Goal: Task Accomplishment & Management: Complete application form

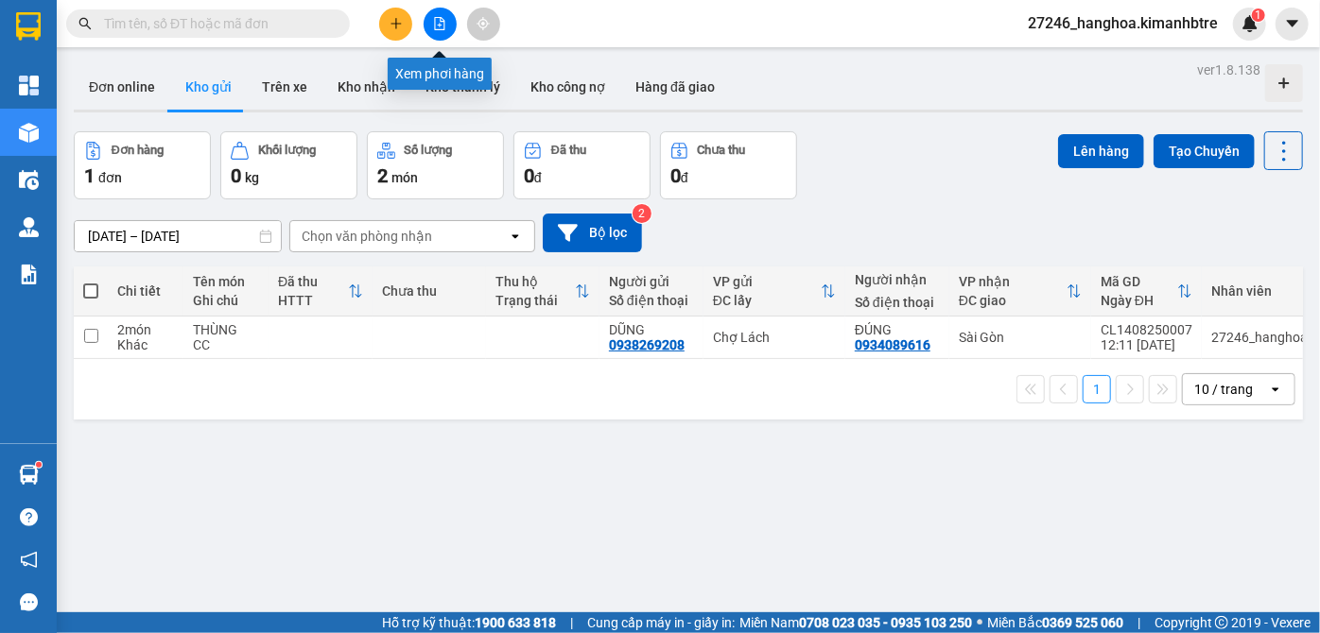
click at [445, 21] on icon "file-add" at bounding box center [439, 23] width 13 height 13
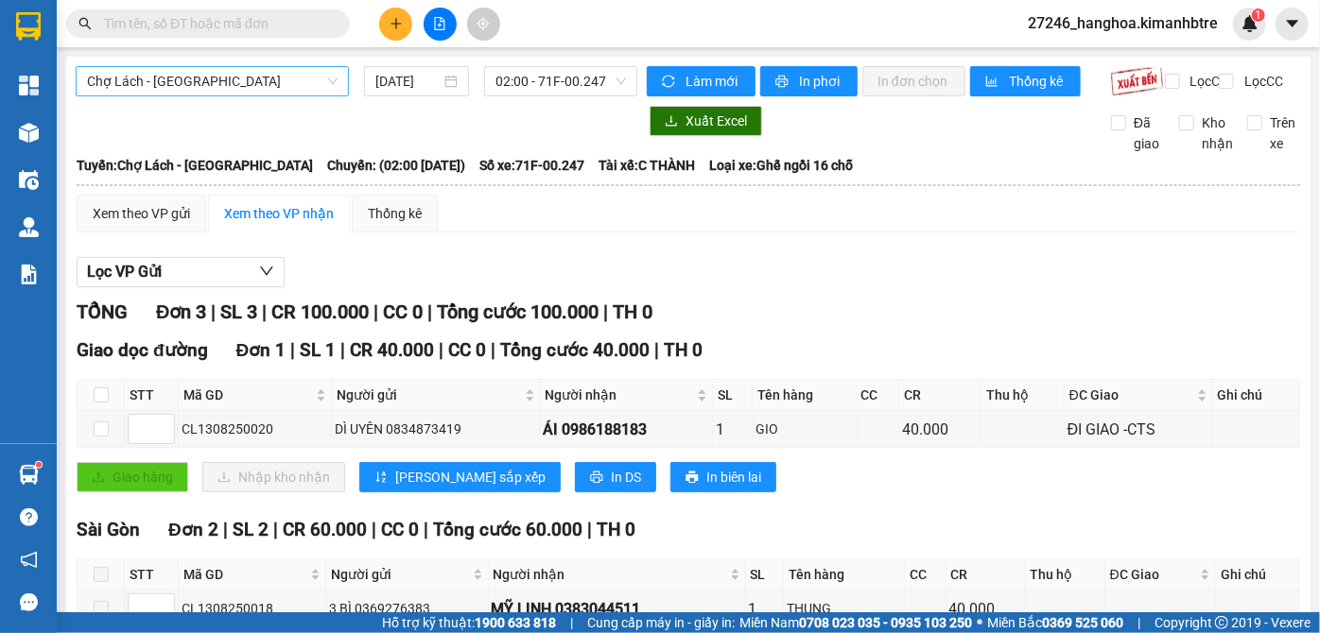
click at [282, 90] on span "Chợ Lách - [GEOGRAPHIC_DATA]" at bounding box center [212, 81] width 251 height 28
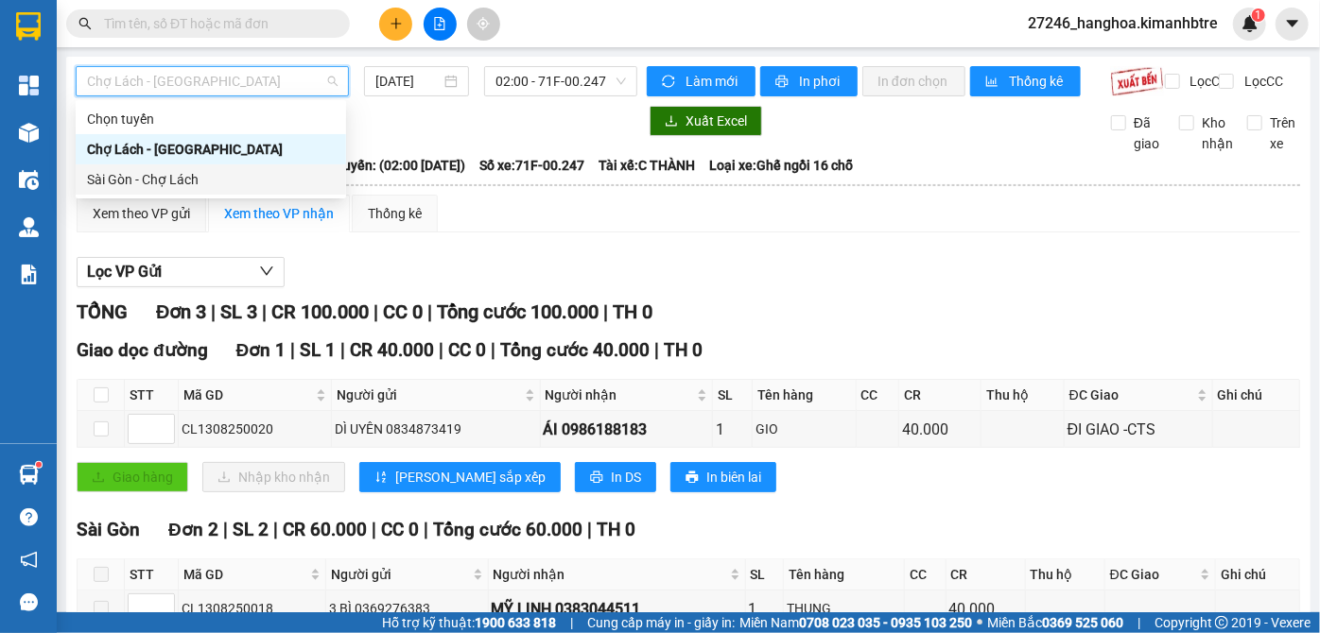
click at [253, 184] on div "Sài Gòn - Chợ Lách" at bounding box center [211, 179] width 248 height 21
type input "[DATE]"
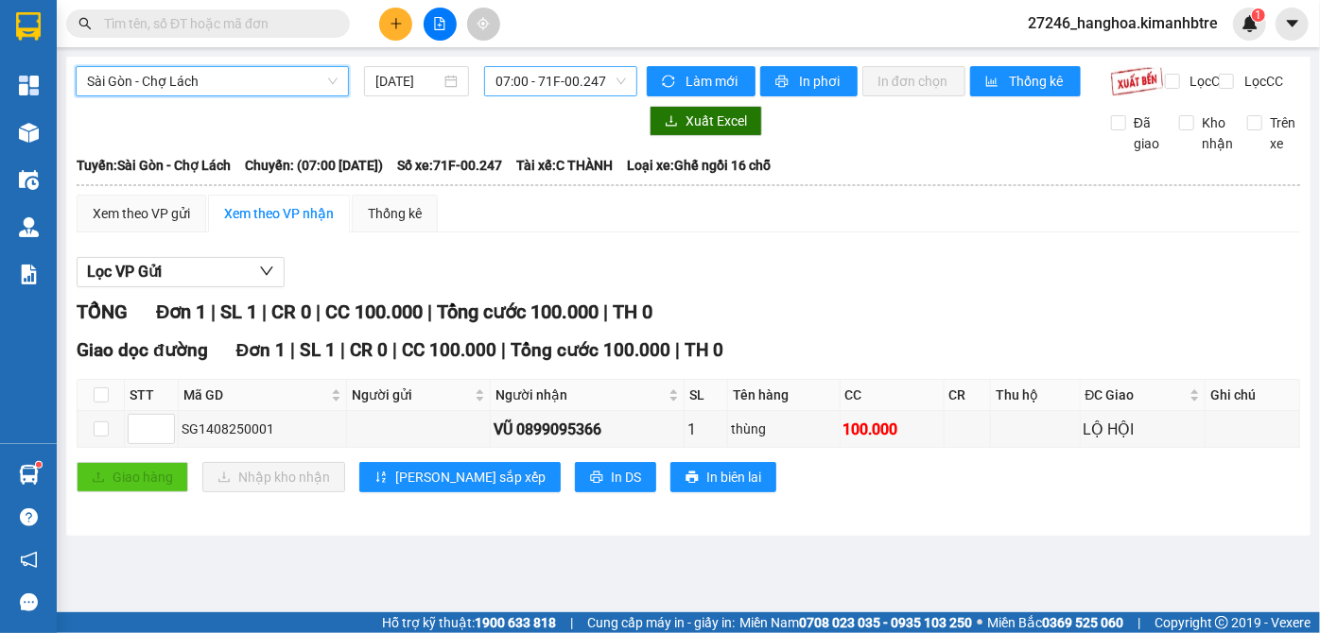
click at [611, 80] on span "07:00 - 71F-00.247" at bounding box center [560, 81] width 130 height 28
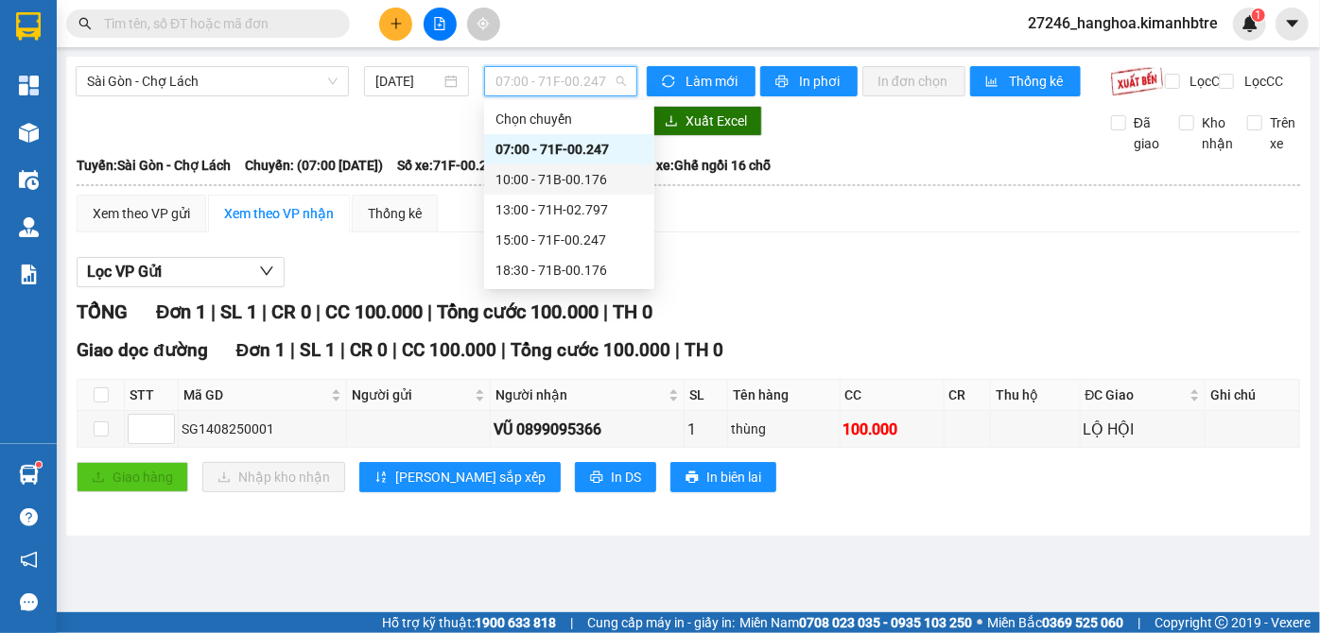
click at [568, 179] on div "10:00 - 71B-00.176" at bounding box center [568, 179] width 147 height 21
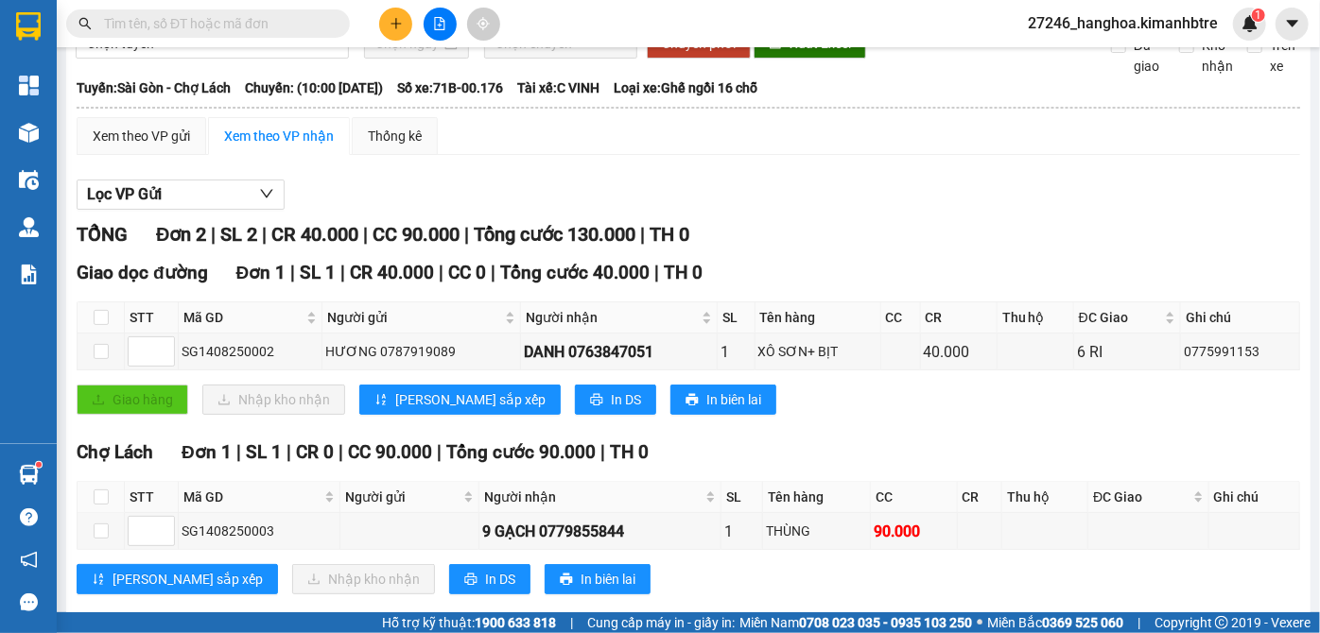
scroll to position [124, 0]
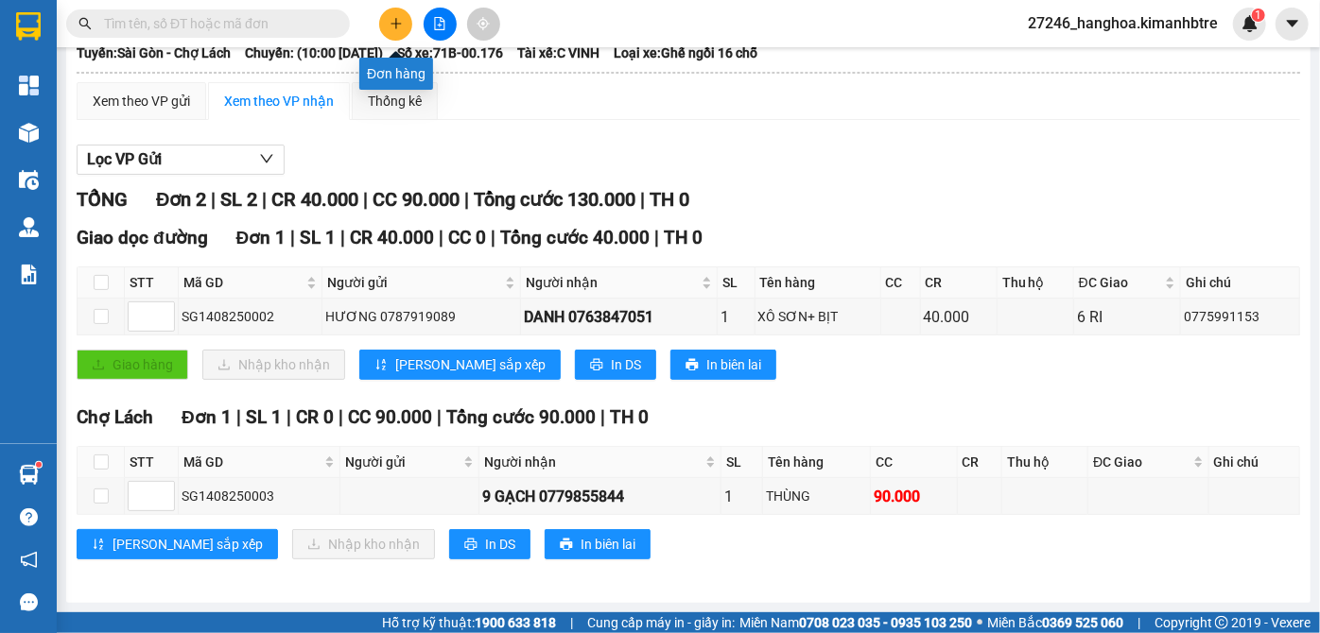
click at [398, 13] on button at bounding box center [395, 24] width 33 height 33
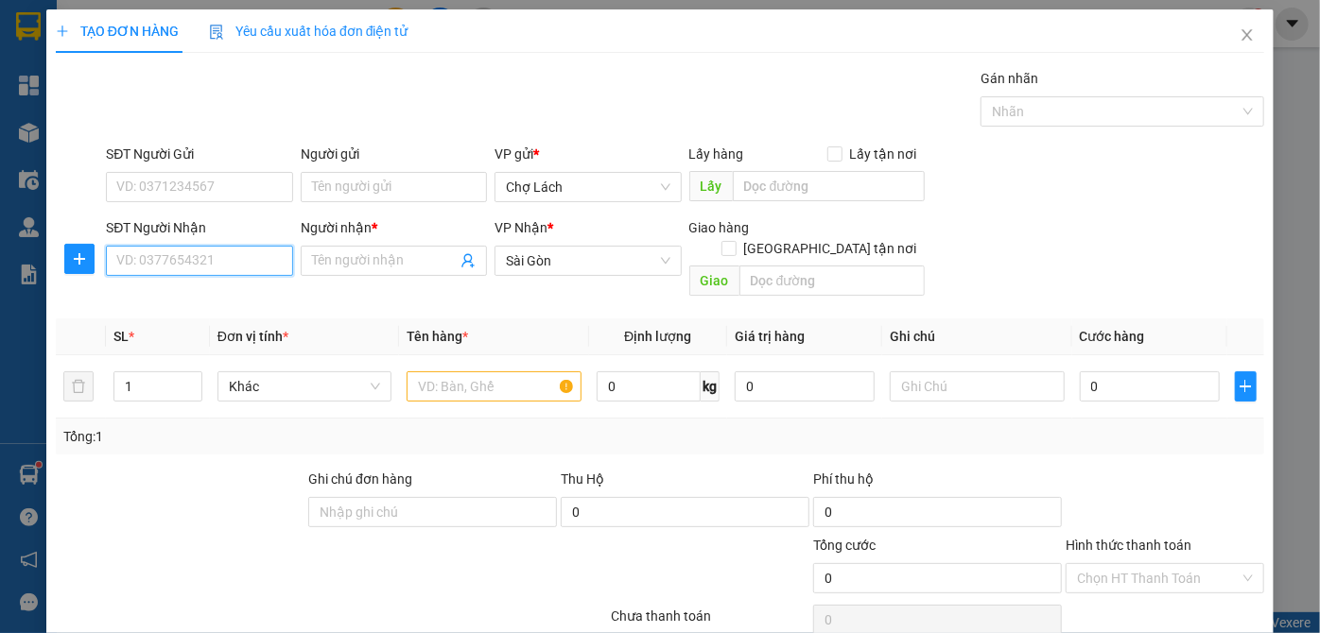
click at [230, 269] on input "SĐT Người Nhận" at bounding box center [199, 261] width 186 height 30
click at [230, 269] on input "848" at bounding box center [199, 261] width 186 height 30
click at [212, 293] on div "0906884848 - QUYỀN" at bounding box center [197, 297] width 162 height 21
type input "0906884848"
type input "QUYỀN"
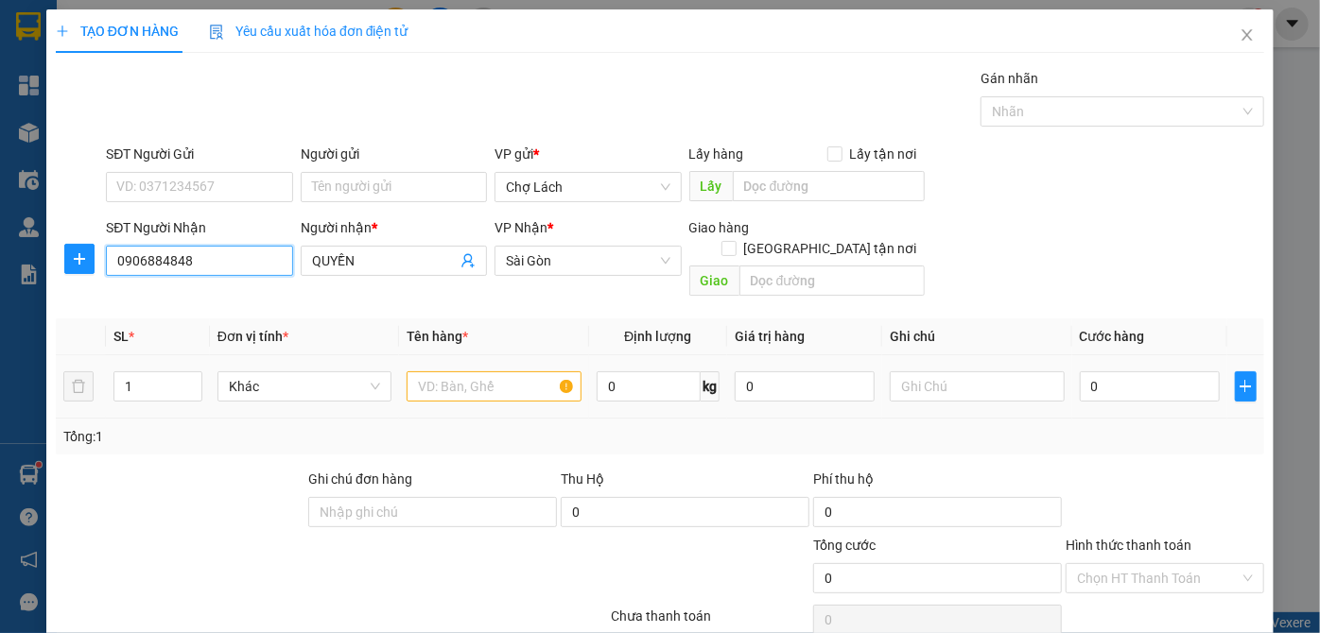
type input "0906884848"
click at [430, 372] on input "text" at bounding box center [493, 387] width 175 height 30
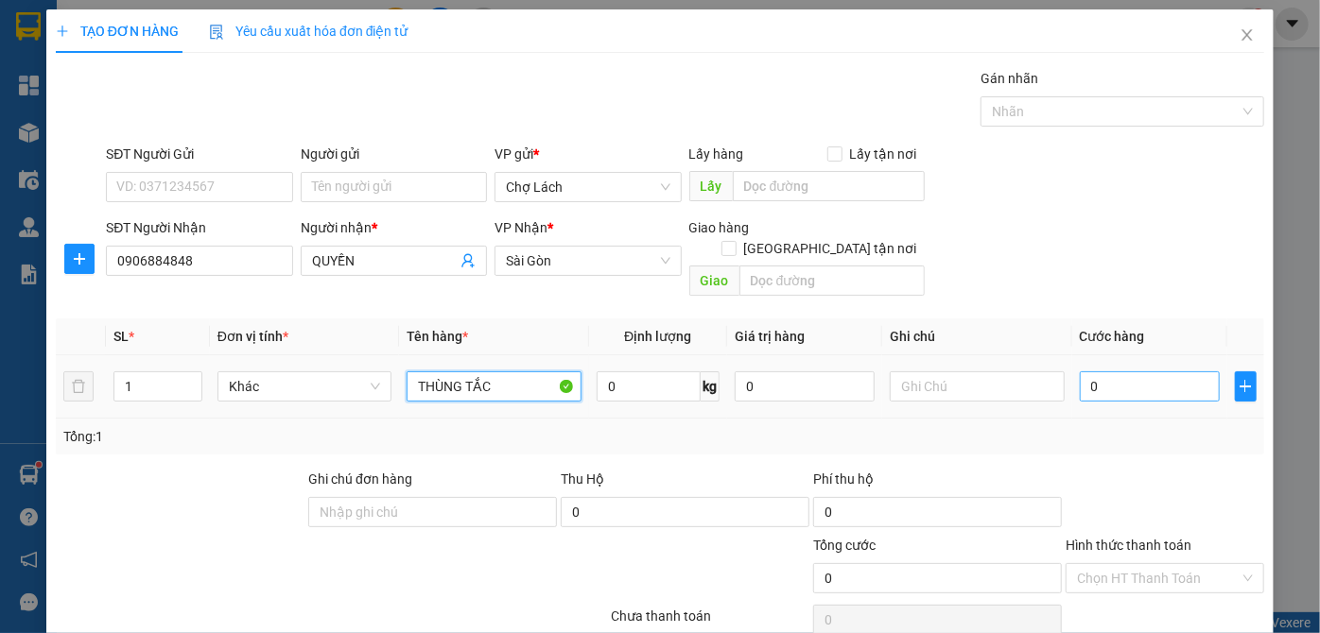
type input "THÙNG TẮC"
type input "6"
type input "60"
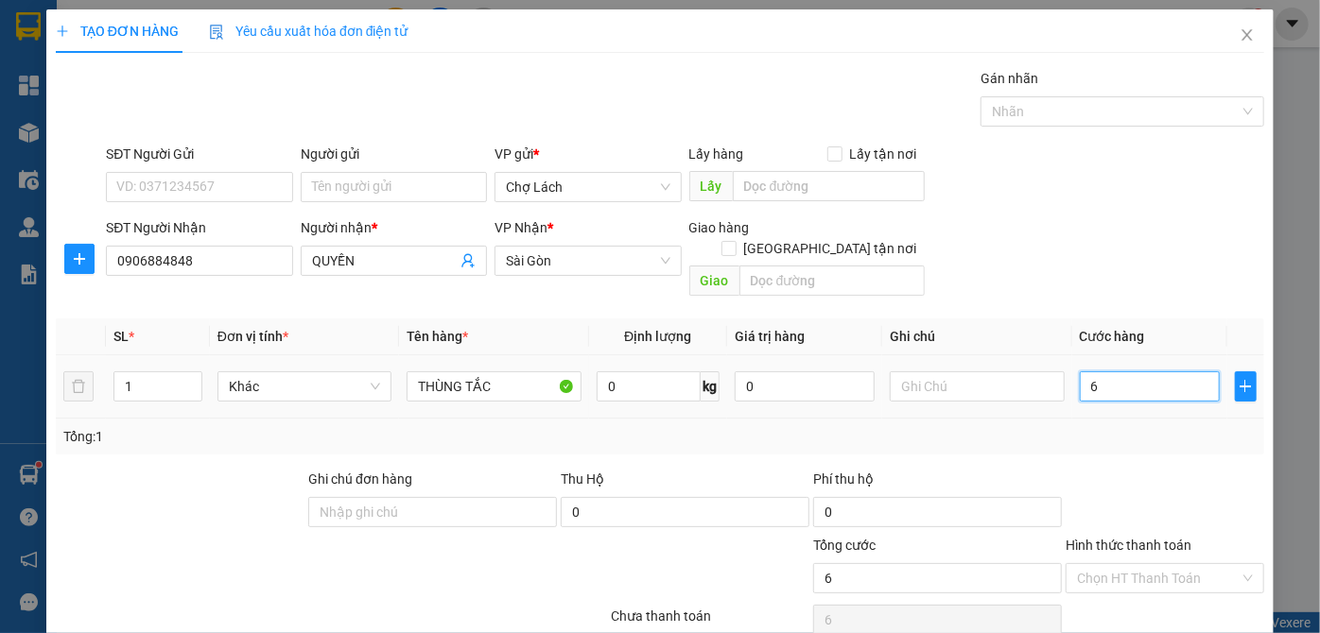
type input "60"
type input "60.000"
drag, startPoint x: 1159, startPoint y: 564, endPoint x: 1136, endPoint y: 554, distance: 25.0
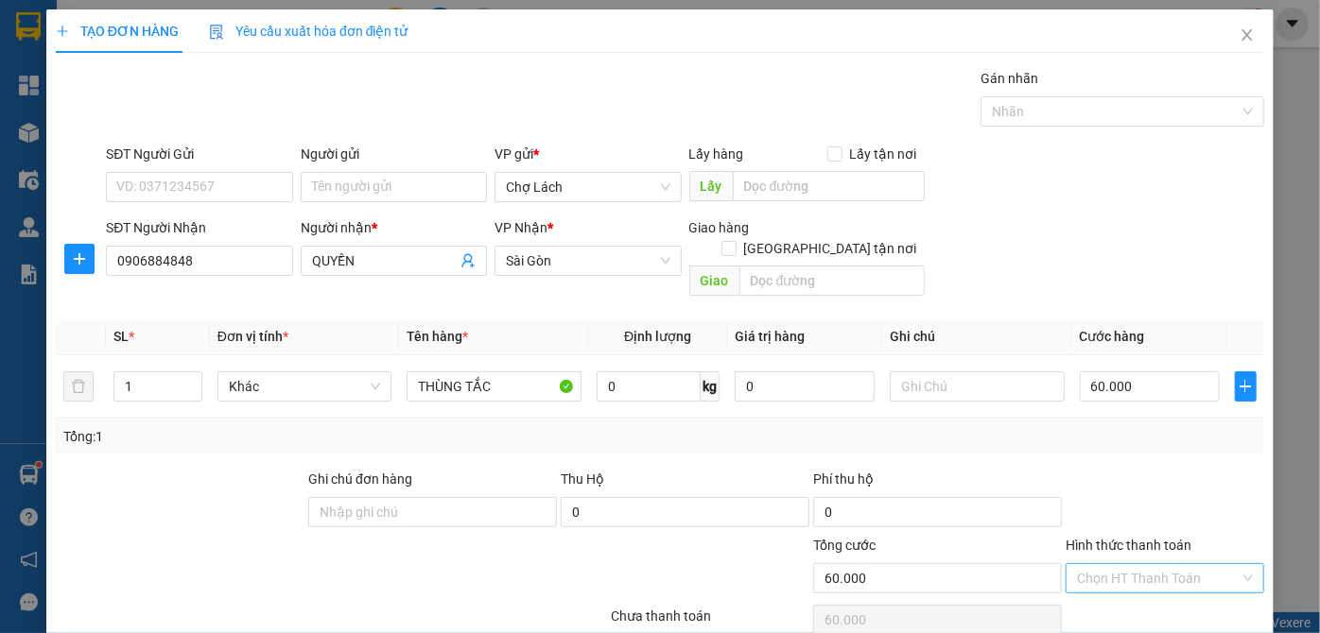
click at [1158, 564] on input "Hình thức thanh toán" at bounding box center [1158, 578] width 163 height 28
click at [1115, 490] on div "Tại văn phòng" at bounding box center [1154, 487] width 174 height 21
type input "0"
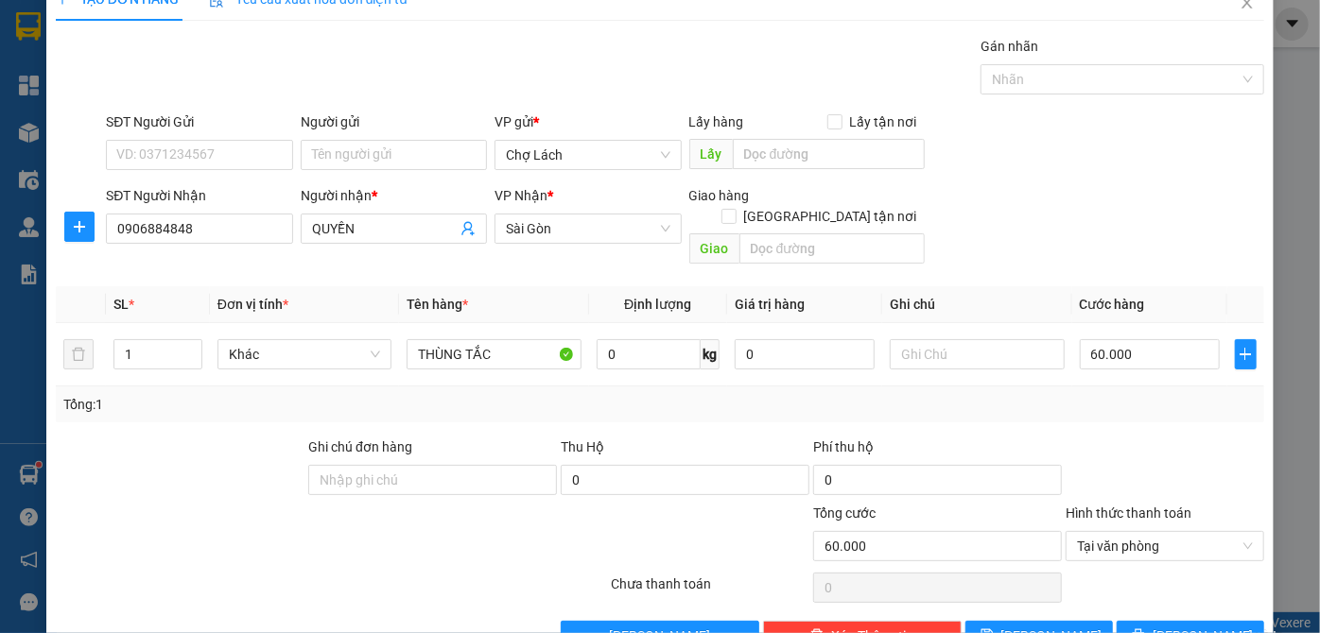
scroll to position [63, 0]
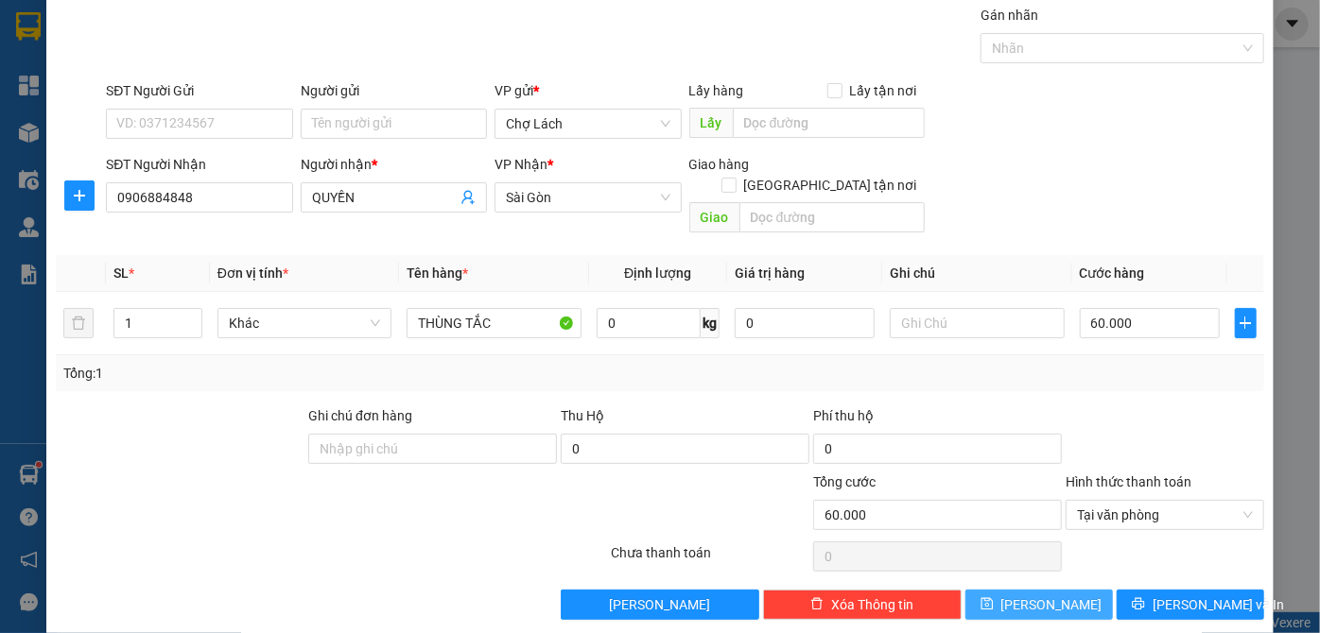
click at [1069, 590] on button "[PERSON_NAME]" at bounding box center [1038, 605] width 147 height 30
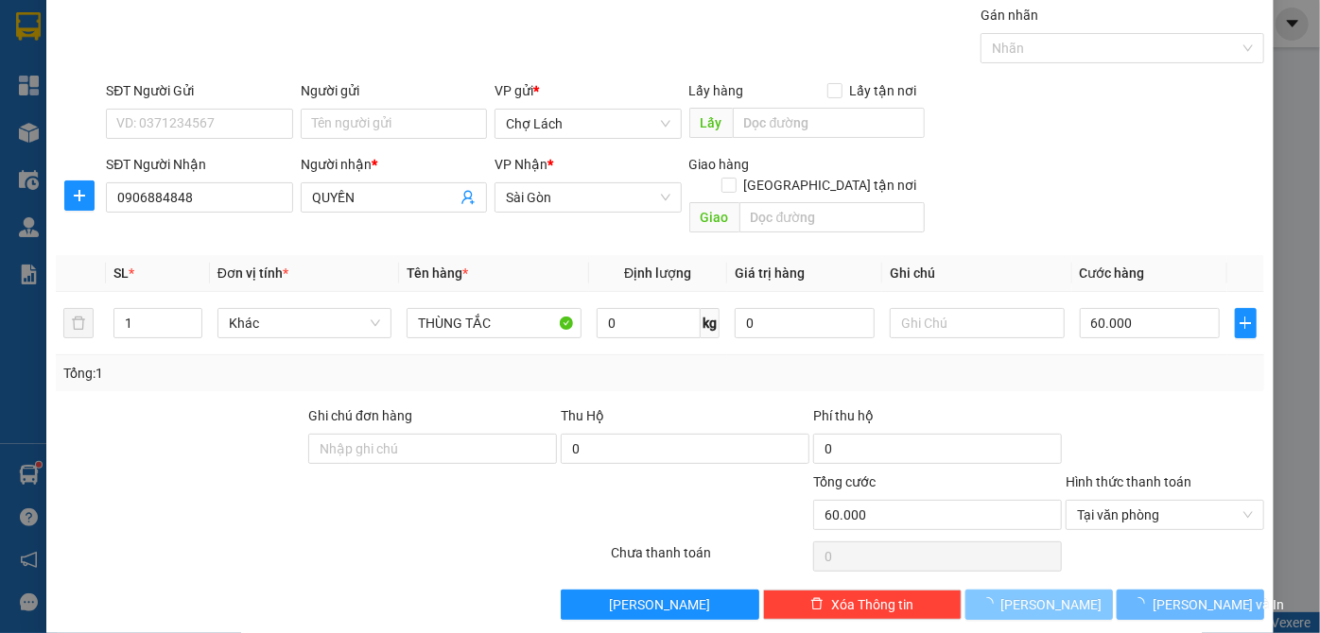
type input "0"
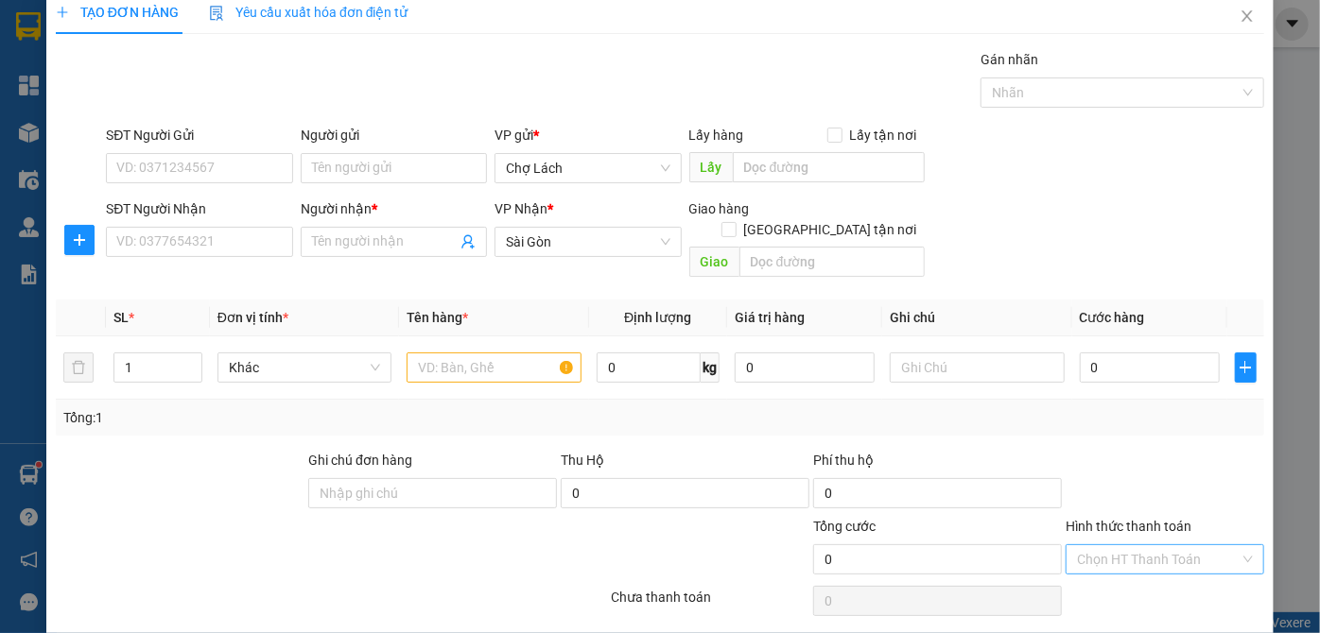
scroll to position [0, 0]
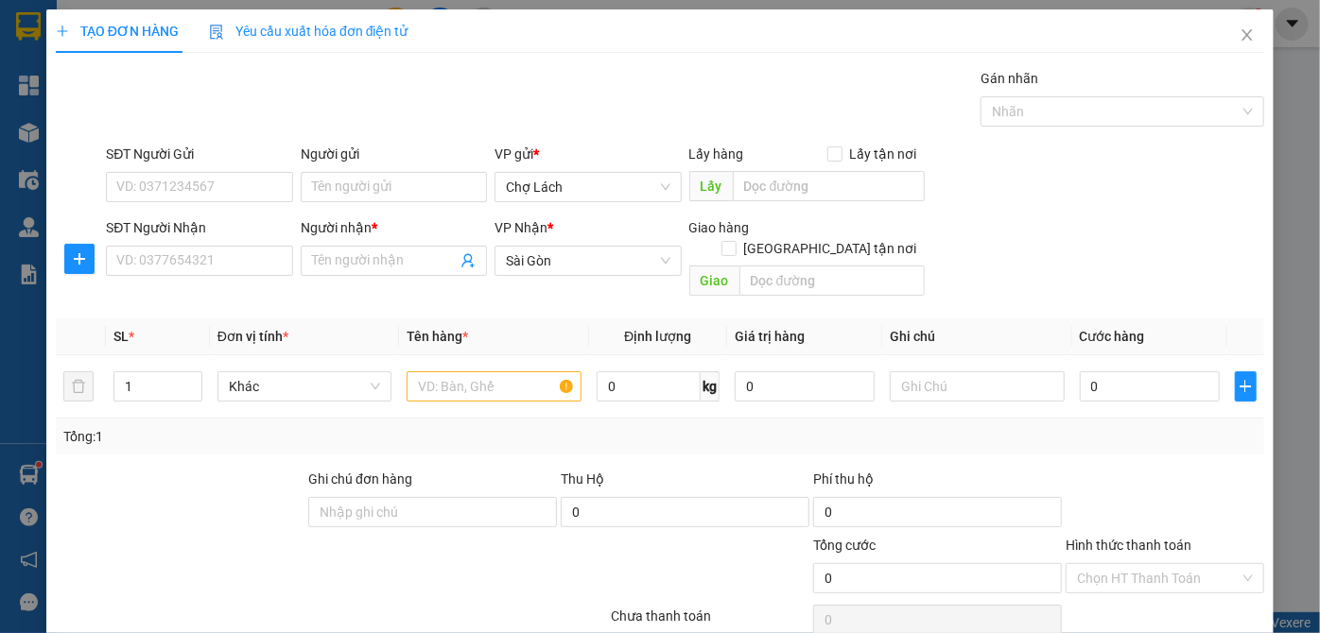
click at [1293, 74] on div "TẠO ĐƠN HÀNG Yêu cầu xuất hóa đơn điện tử Transit Pickup Surcharge Ids Transit …" at bounding box center [660, 316] width 1320 height 633
click at [1282, 81] on div "TẠO ĐƠN HÀNG Yêu cầu xuất hóa đơn điện tử Transit Pickup Surcharge Ids Transit …" at bounding box center [660, 316] width 1320 height 633
click at [1241, 36] on icon "close" at bounding box center [1246, 34] width 10 height 11
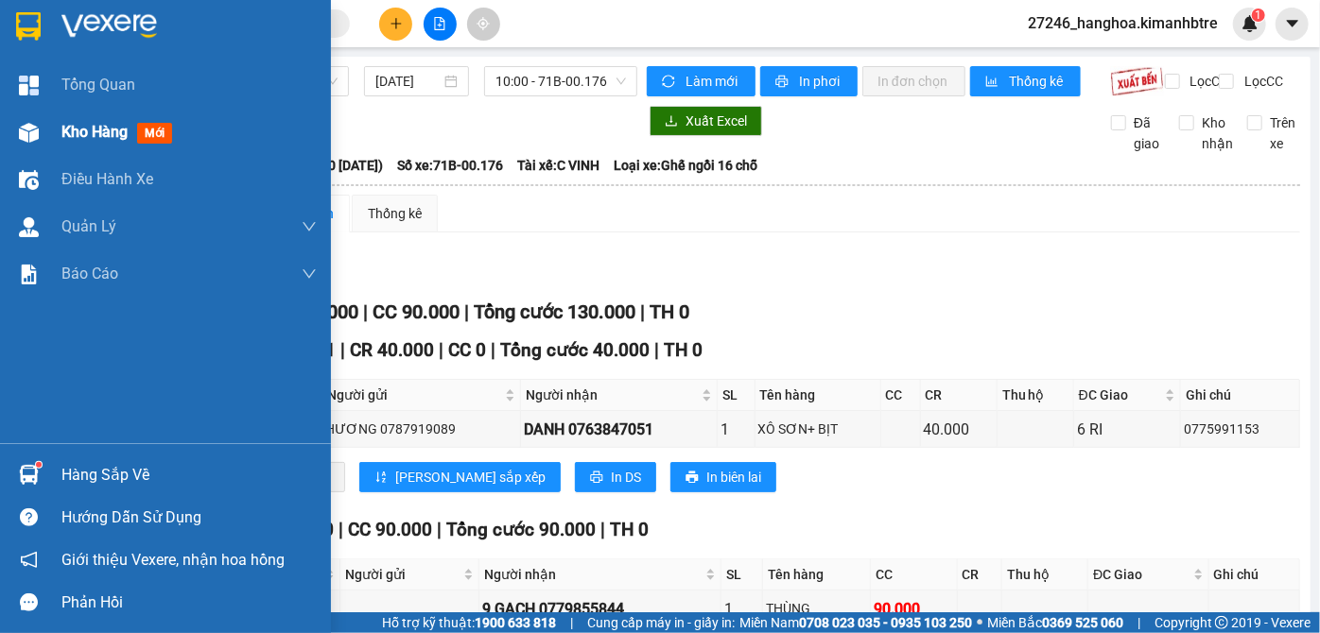
click at [71, 138] on span "Kho hàng" at bounding box center [94, 132] width 66 height 18
